Goal: Task Accomplishment & Management: Manage account settings

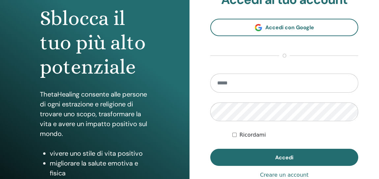
scroll to position [66, 0]
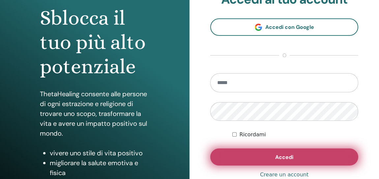
type input "**********"
click at [278, 159] on span "Accedi" at bounding box center [284, 157] width 18 height 7
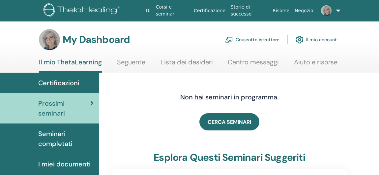
click at [242, 40] on link "Cruscotto istruttore" at bounding box center [252, 39] width 54 height 14
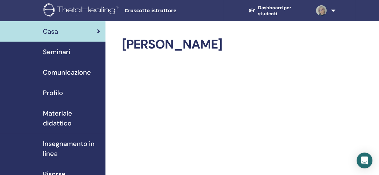
click at [333, 9] on link at bounding box center [323, 10] width 25 height 21
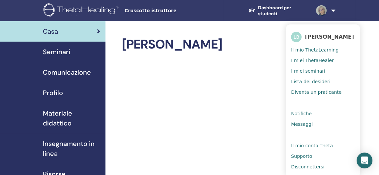
click at [149, 12] on span "Cruscotto istruttore" at bounding box center [173, 10] width 99 height 7
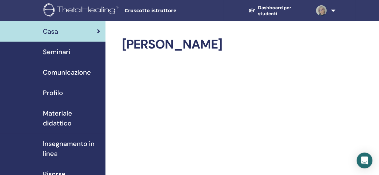
scroll to position [66, 0]
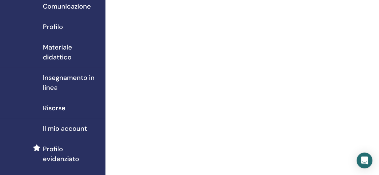
click at [79, 126] on span "Il mio account" at bounding box center [65, 128] width 44 height 10
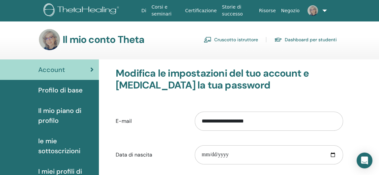
click at [60, 112] on span "Il mio piano di profilo" at bounding box center [65, 115] width 55 height 20
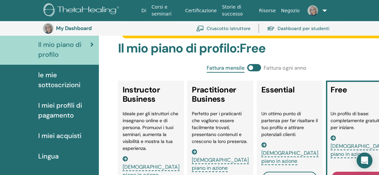
scroll to position [113, 0]
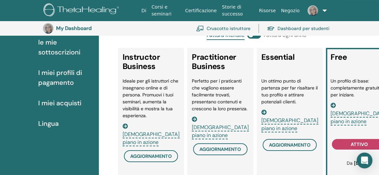
click at [298, 117] on span "Vedi piano in azione" at bounding box center [289, 124] width 57 height 15
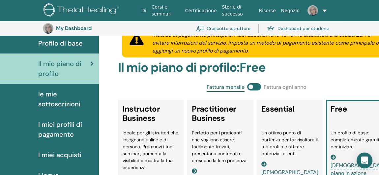
scroll to position [80, 0]
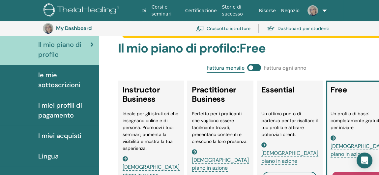
click at [219, 156] on span "Vedi piano in azione" at bounding box center [220, 163] width 57 height 15
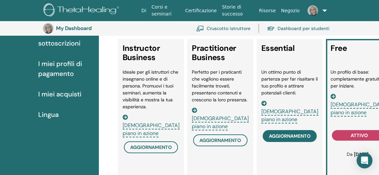
scroll to position [179, 0]
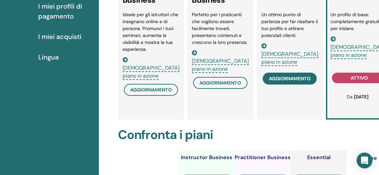
click at [288, 79] on span "aggiornamento" at bounding box center [289, 78] width 41 height 5
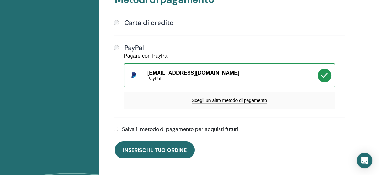
scroll to position [212, 0]
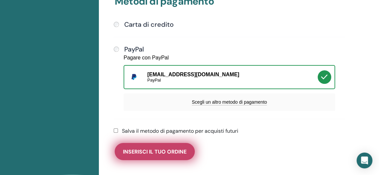
click at [152, 152] on span "Inserisci il tuo ordine" at bounding box center [155, 151] width 64 height 7
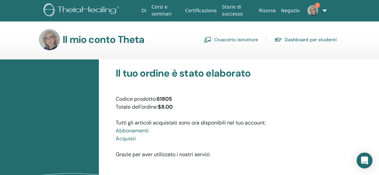
click at [315, 5] on span "1" at bounding box center [317, 5] width 5 height 5
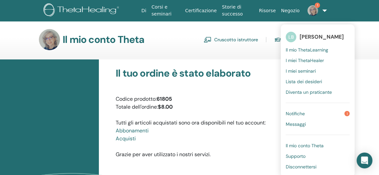
click at [290, 113] on span "Notifiche" at bounding box center [295, 113] width 19 height 6
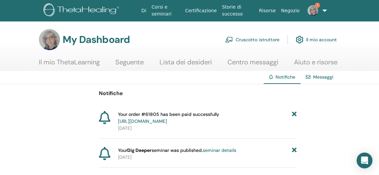
click at [262, 38] on link "Cruscotto istruttore" at bounding box center [252, 39] width 54 height 14
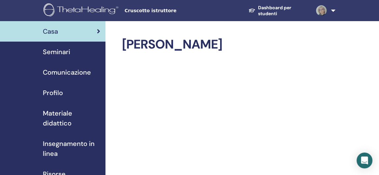
click at [49, 94] on span "Profilo" at bounding box center [53, 93] width 20 height 10
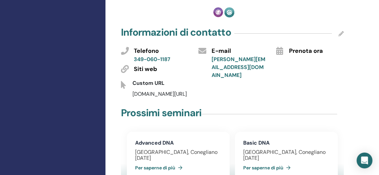
scroll to position [198, 0]
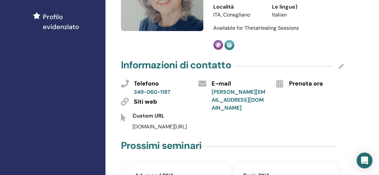
click at [245, 88] on link "[PERSON_NAME][EMAIL_ADDRESS][DOMAIN_NAME]" at bounding box center [238, 99] width 54 height 23
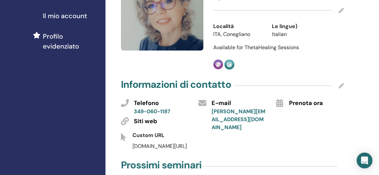
scroll to position [186, 0]
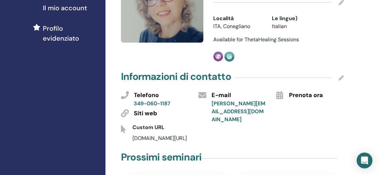
click at [341, 75] on icon at bounding box center [340, 77] width 5 height 5
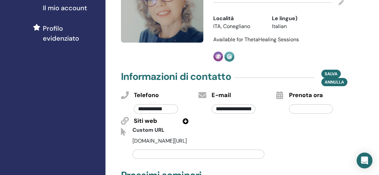
scroll to position [0, 13]
drag, startPoint x: 215, startPoint y: 96, endPoint x: 262, endPoint y: 97, distance: 47.1
click at [262, 99] on div "**********" at bounding box center [239, 106] width 65 height 15
type input "**********"
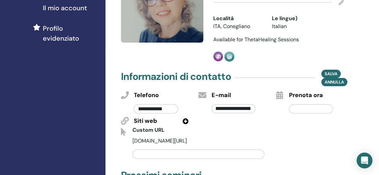
scroll to position [0, 0]
click at [272, 126] on div "Custom URL" at bounding box center [232, 131] width 233 height 11
click at [333, 70] on span "Salva" at bounding box center [330, 73] width 13 height 7
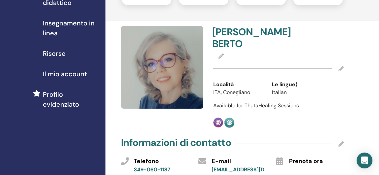
scroll to position [87, 0]
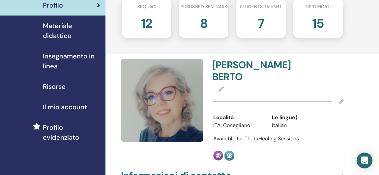
click at [221, 86] on icon at bounding box center [220, 88] width 5 height 5
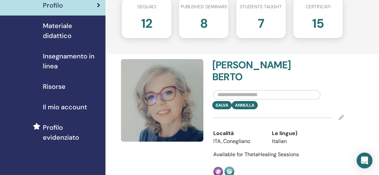
click at [344, 85] on div "[PERSON_NAME]" at bounding box center [278, 97] width 140 height 24
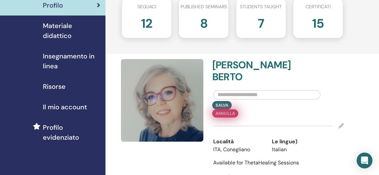
click at [253, 101] on div "[PERSON_NAME]" at bounding box center [278, 109] width 140 height 16
click at [241, 101] on div "[PERSON_NAME]" at bounding box center [278, 109] width 140 height 16
click at [245, 101] on div "[PERSON_NAME]" at bounding box center [278, 109] width 140 height 16
click at [220, 109] on button "Annulla" at bounding box center [225, 113] width 26 height 8
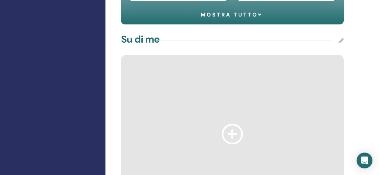
scroll to position [450, 0]
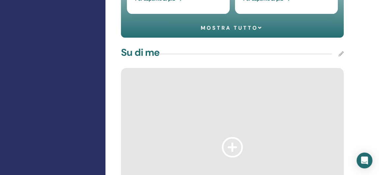
click at [341, 51] on icon at bounding box center [340, 53] width 5 height 5
click at [177, 45] on div "Su di me [PERSON_NAME]" at bounding box center [232, 53] width 223 height 16
click at [233, 137] on icon at bounding box center [232, 147] width 21 height 20
click at [171, 45] on div "Su di me [PERSON_NAME]" at bounding box center [232, 53] width 223 height 16
click at [167, 45] on div "Su di me [PERSON_NAME]" at bounding box center [232, 53] width 223 height 16
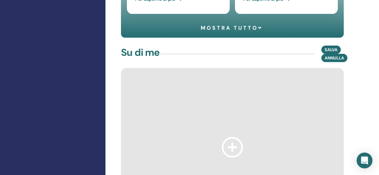
click at [170, 45] on div "Su di me [PERSON_NAME]" at bounding box center [232, 53] width 223 height 16
click at [168, 77] on div at bounding box center [232, 147] width 223 height 158
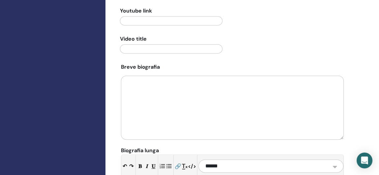
scroll to position [680, 0]
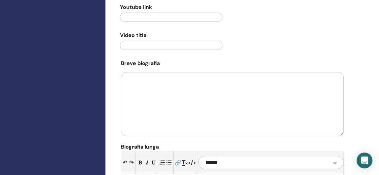
click at [147, 72] on textarea at bounding box center [232, 104] width 223 height 64
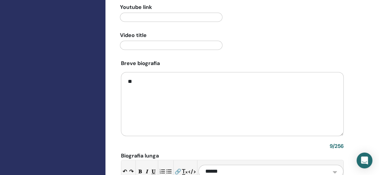
type textarea "*"
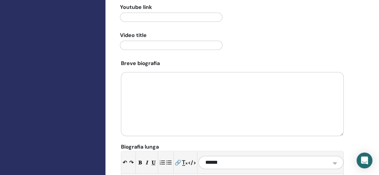
click at [287, 39] on div at bounding box center [227, 45] width 233 height 12
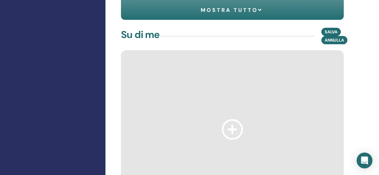
scroll to position [384, 0]
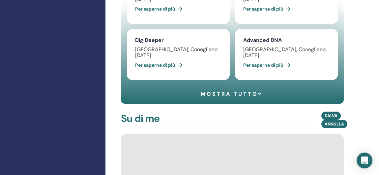
click at [332, 121] on span "Annulla" at bounding box center [333, 124] width 19 height 6
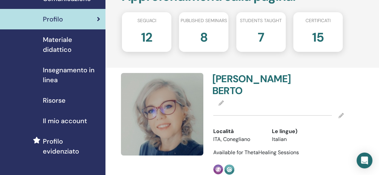
scroll to position [0, 0]
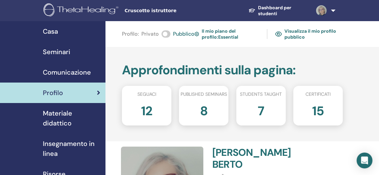
click at [297, 34] on link "Visualizza il mio profilo pubblico" at bounding box center [309, 33] width 68 height 15
